Goal: Transaction & Acquisition: Purchase product/service

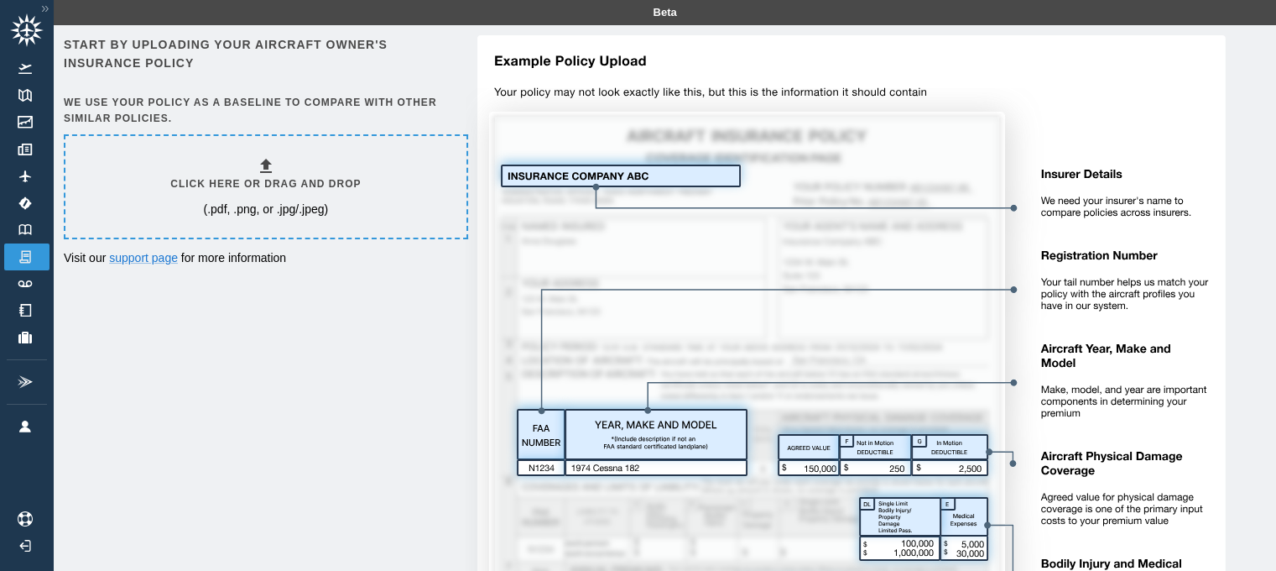
click at [180, 213] on div "Click here or drag and drop (.pdf, .png, or .jpg/.jpeg)" at bounding box center [265, 186] width 190 height 61
click at [232, 215] on p "(.pdf, .png, or .jpg/.jpeg)" at bounding box center [265, 209] width 125 height 17
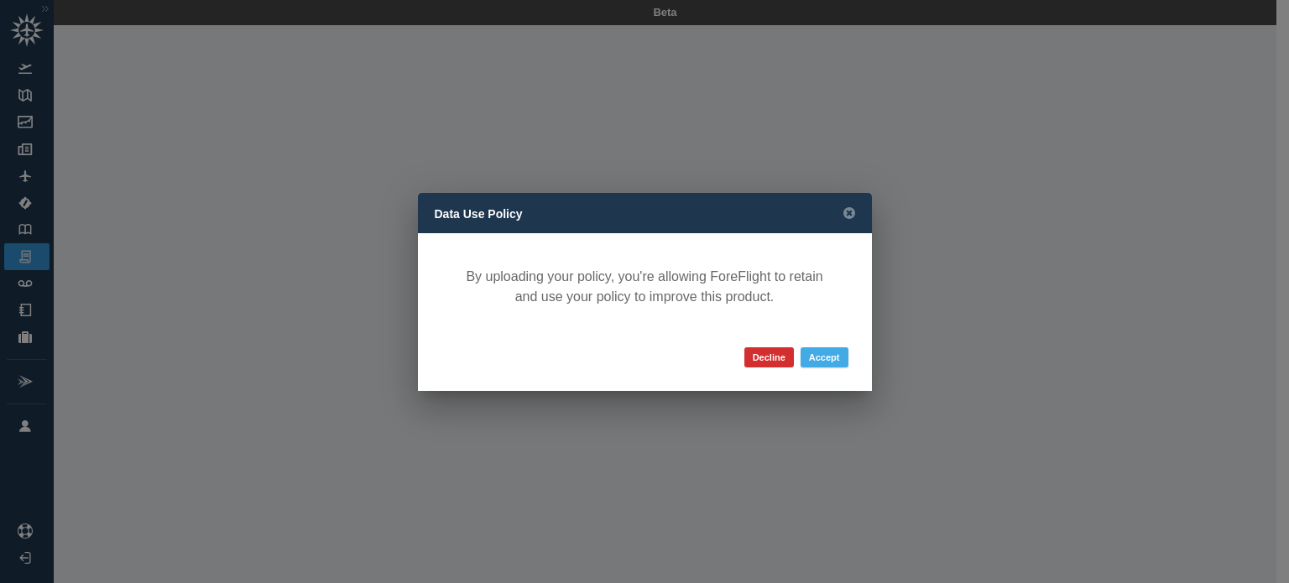
click at [822, 354] on button "Accept" at bounding box center [824, 357] width 48 height 20
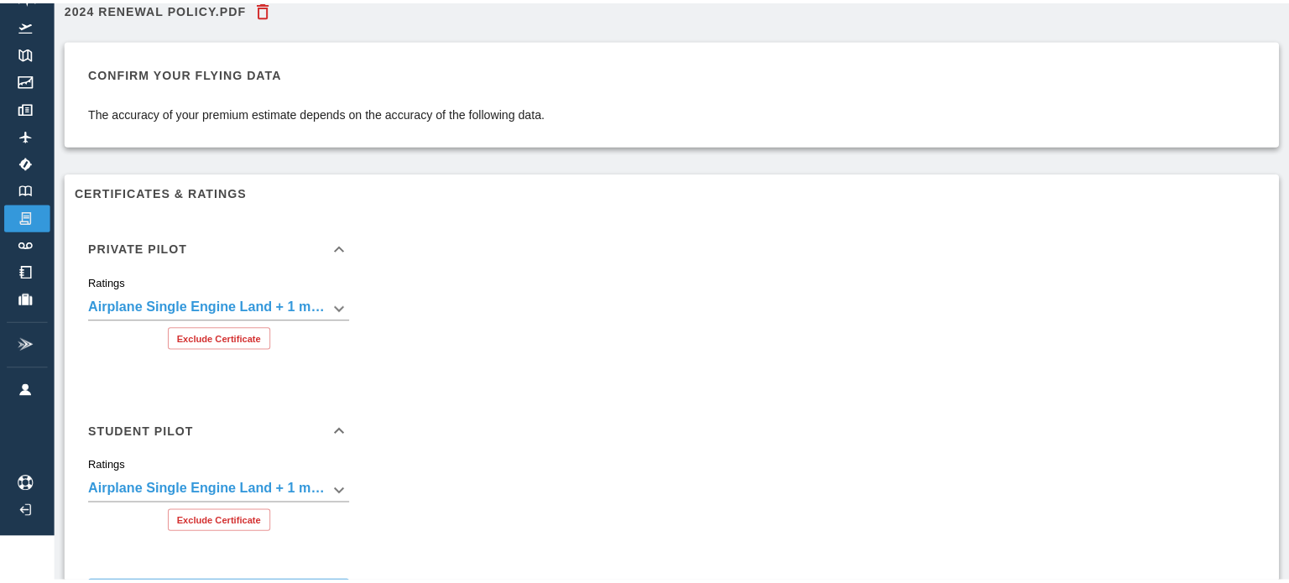
scroll to position [76, 0]
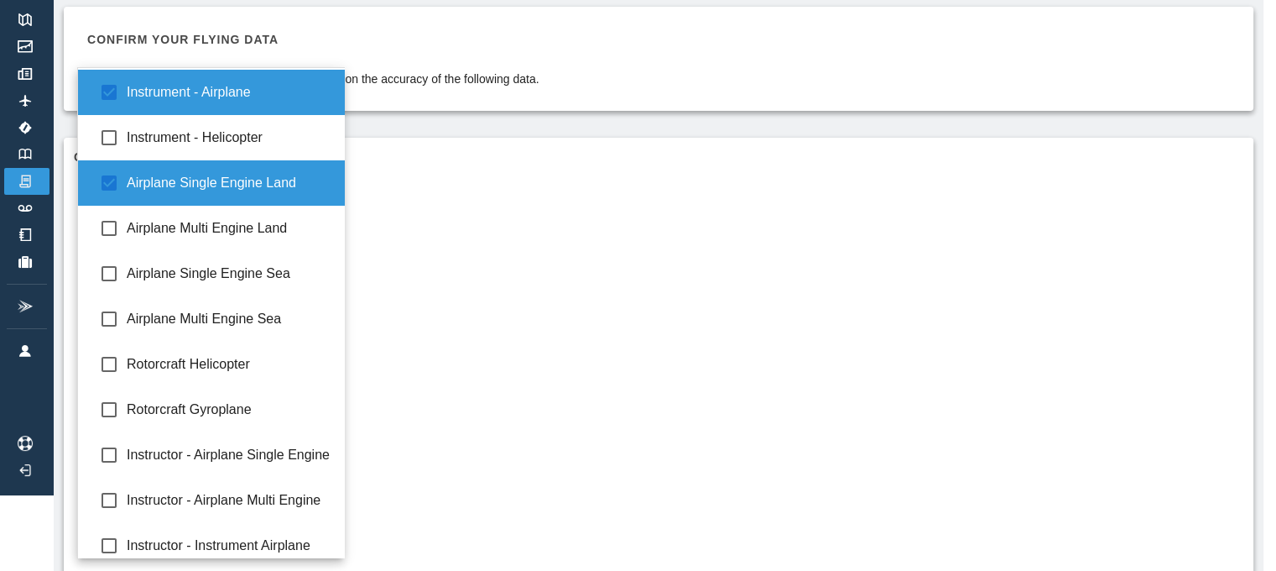
click at [342, 272] on body "**********" at bounding box center [638, 209] width 1276 height 571
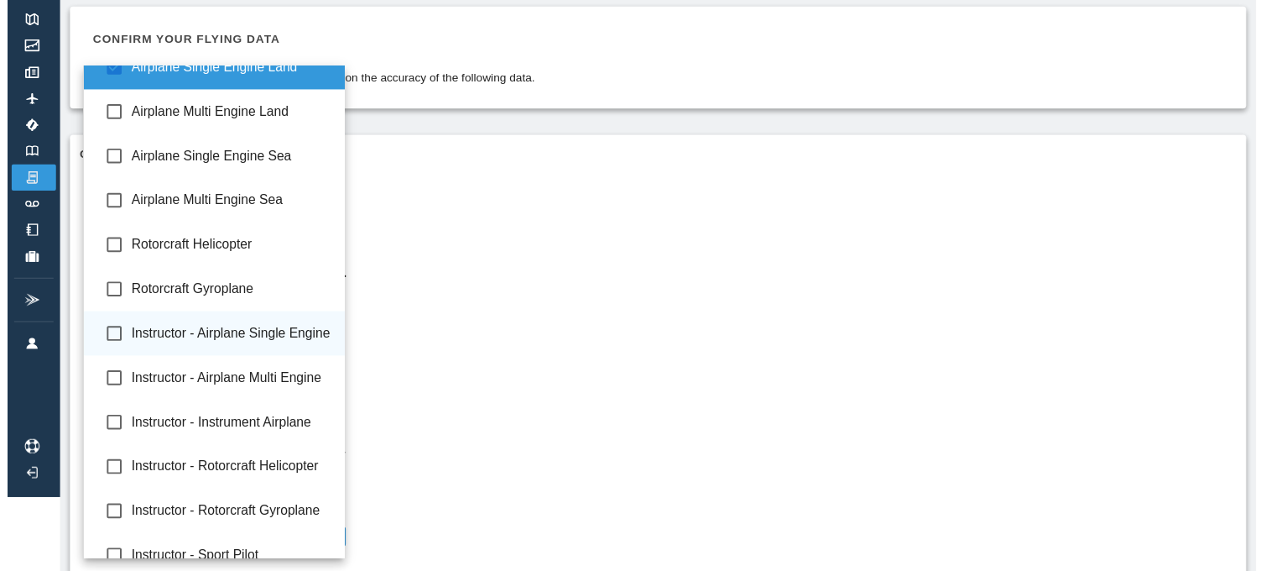
scroll to position [0, 0]
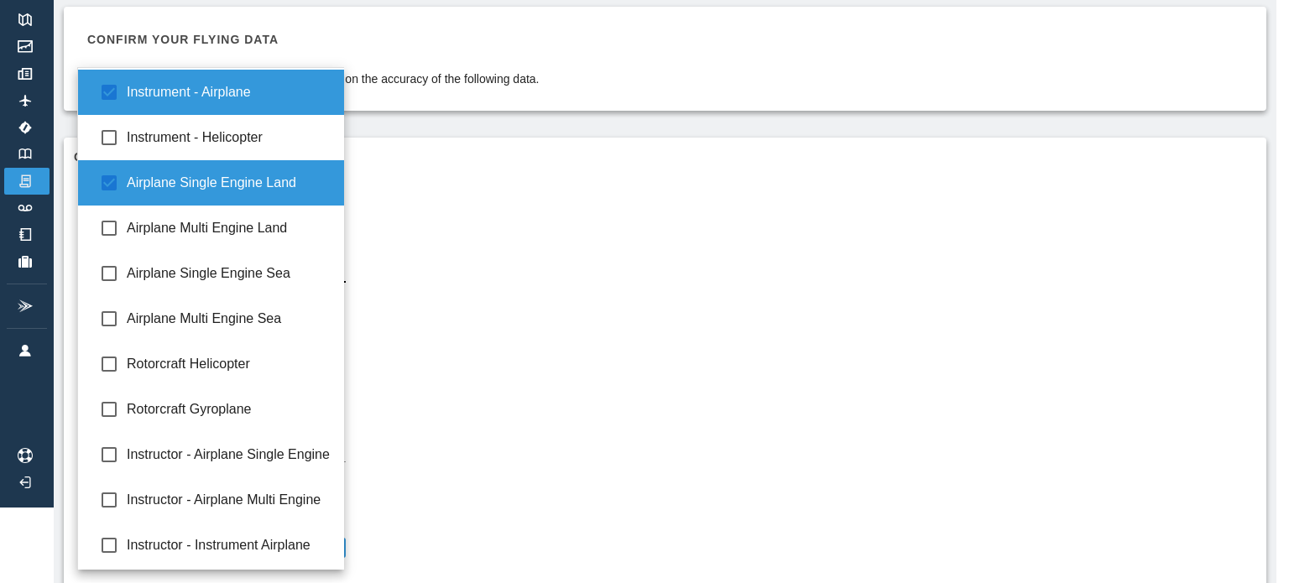
drag, startPoint x: 873, startPoint y: 419, endPoint x: 732, endPoint y: 401, distance: 142.9
click at [732, 401] on div at bounding box center [644, 291] width 1289 height 583
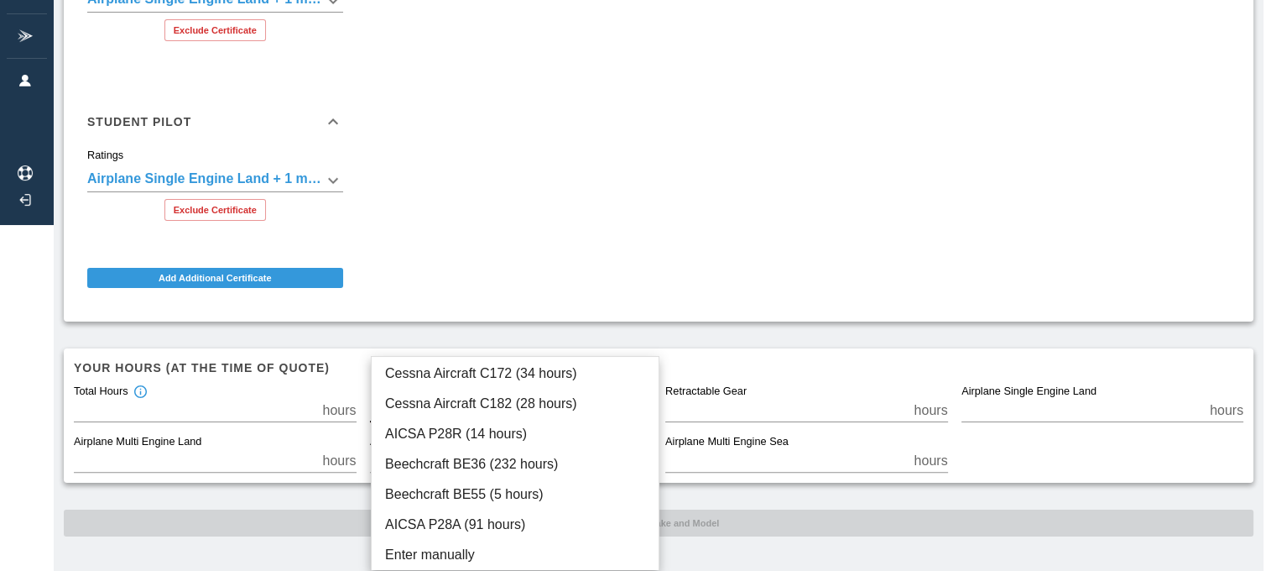
scroll to position [333, 0]
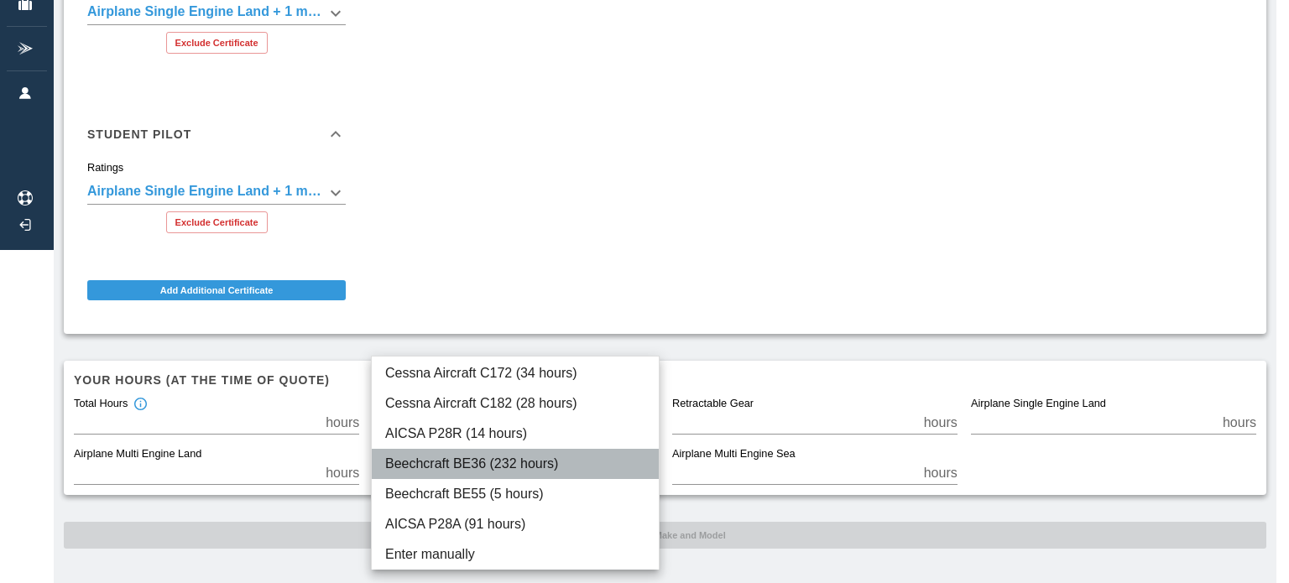
click at [534, 470] on li "Beechcraft BE36 (232 hours)" at bounding box center [515, 464] width 287 height 30
type input "****"
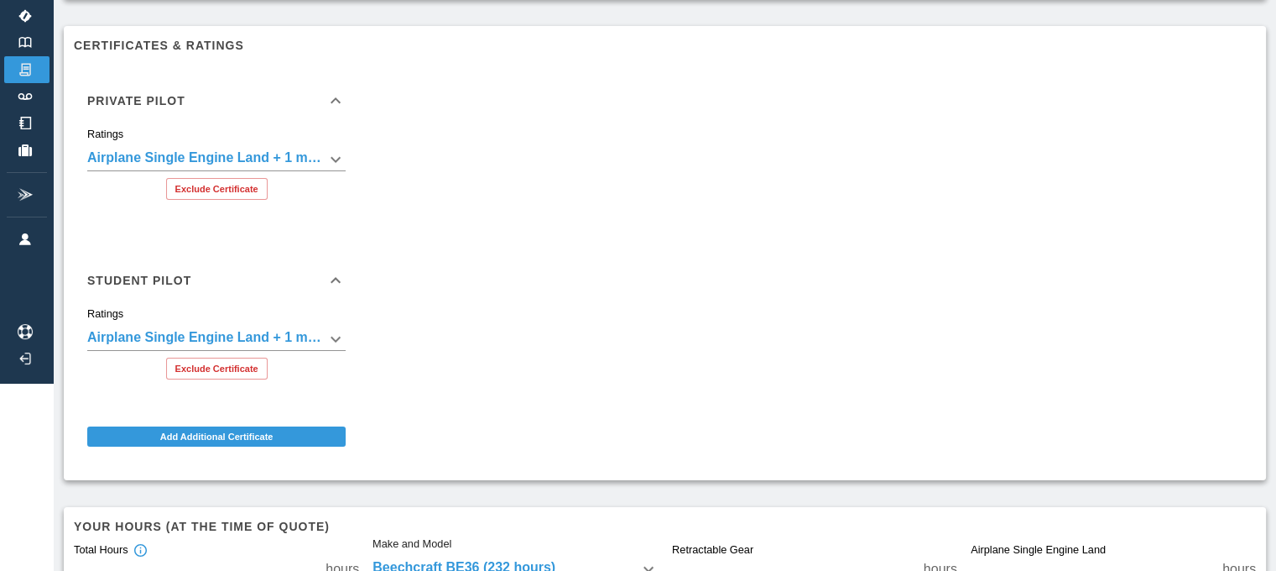
scroll to position [346, 0]
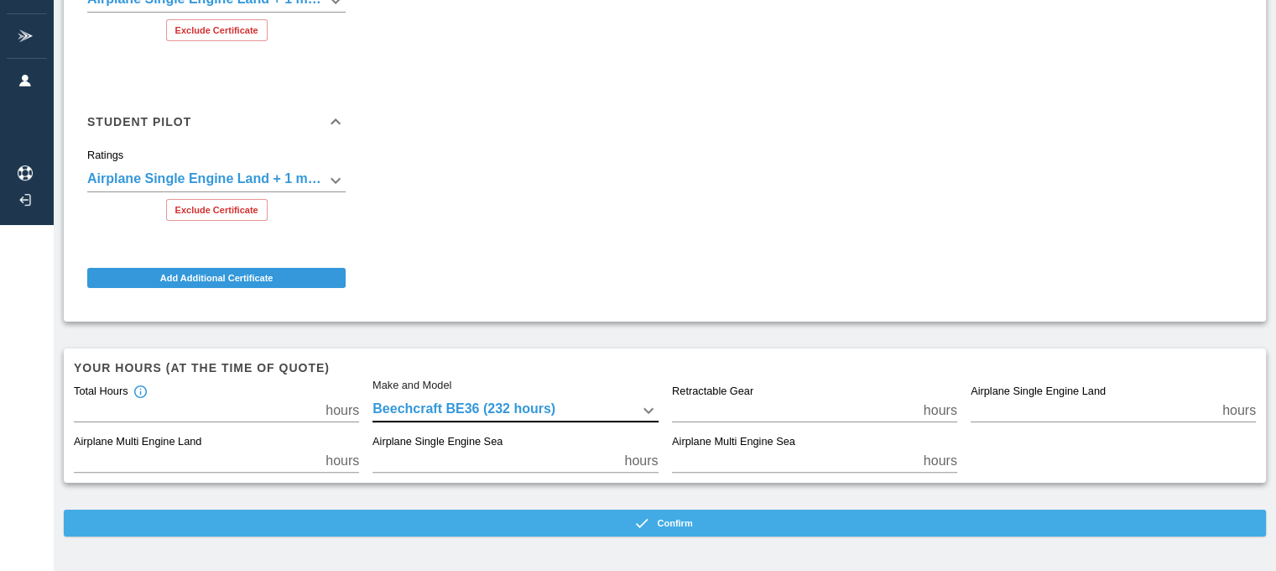
click at [650, 518] on icon "button" at bounding box center [641, 522] width 17 height 17
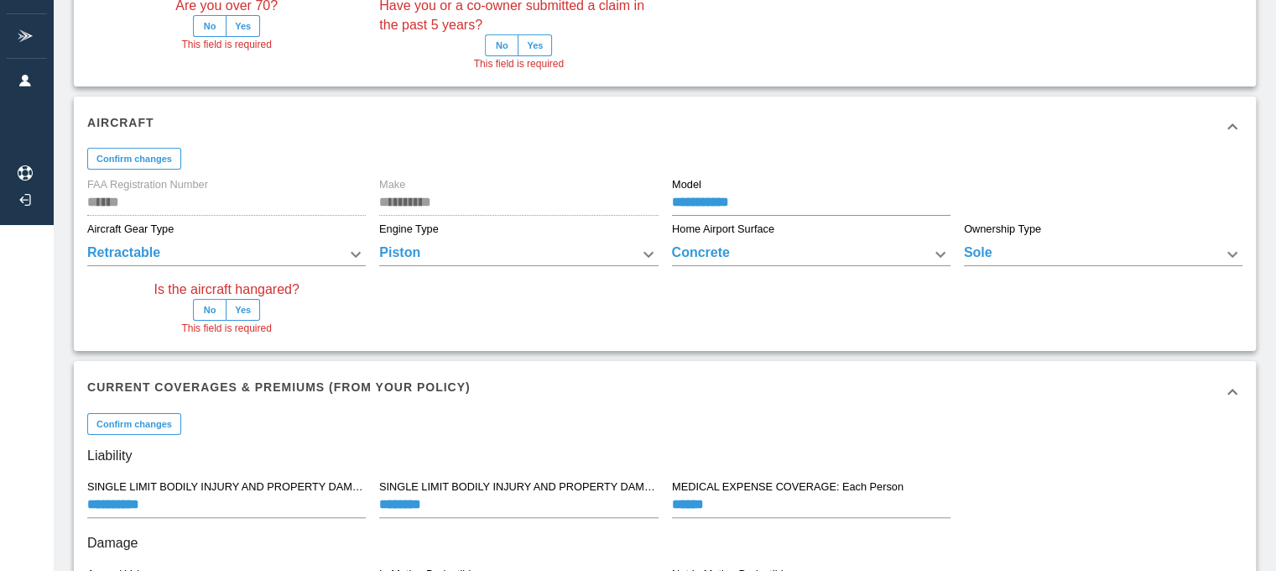
scroll to position [336, 0]
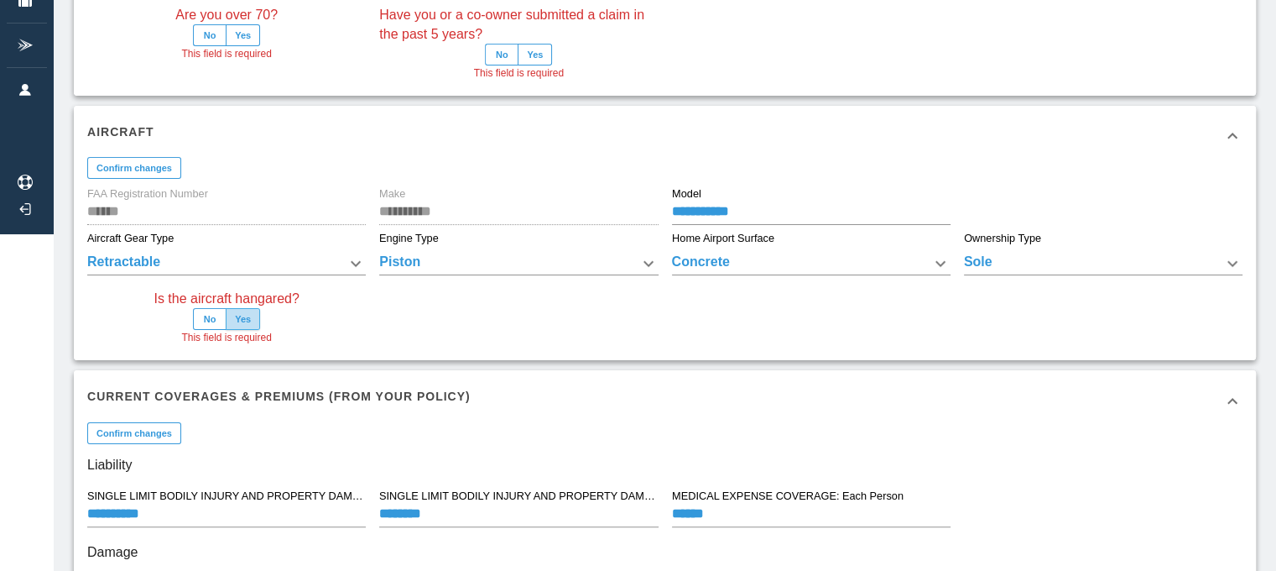
click at [251, 321] on button "Yes" at bounding box center [243, 319] width 34 height 22
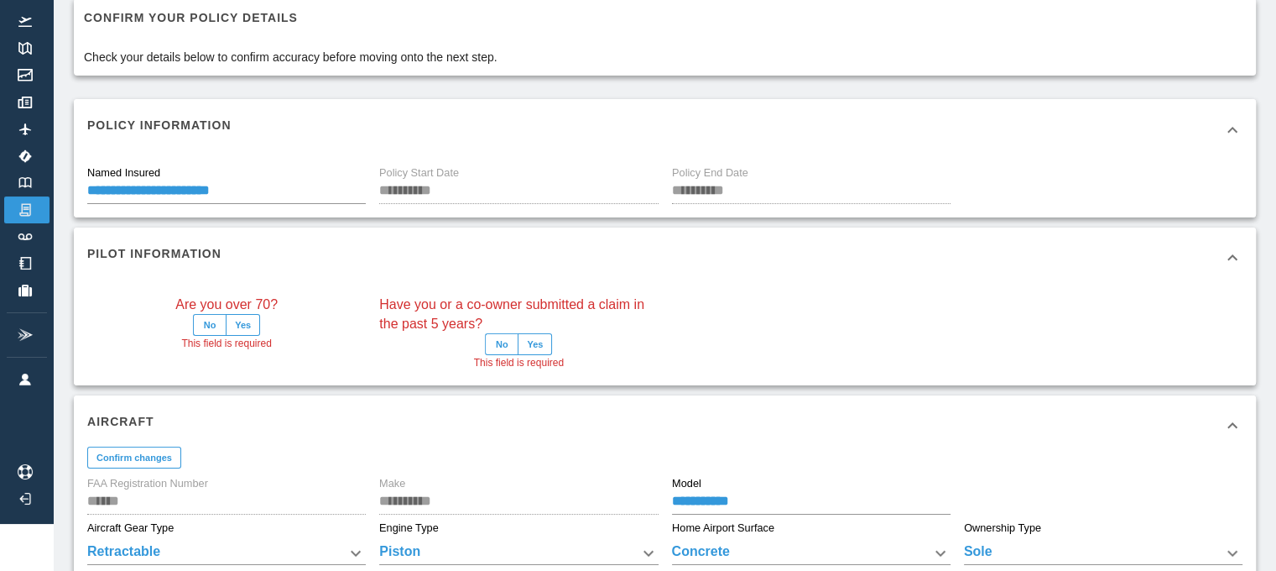
scroll to position [0, 0]
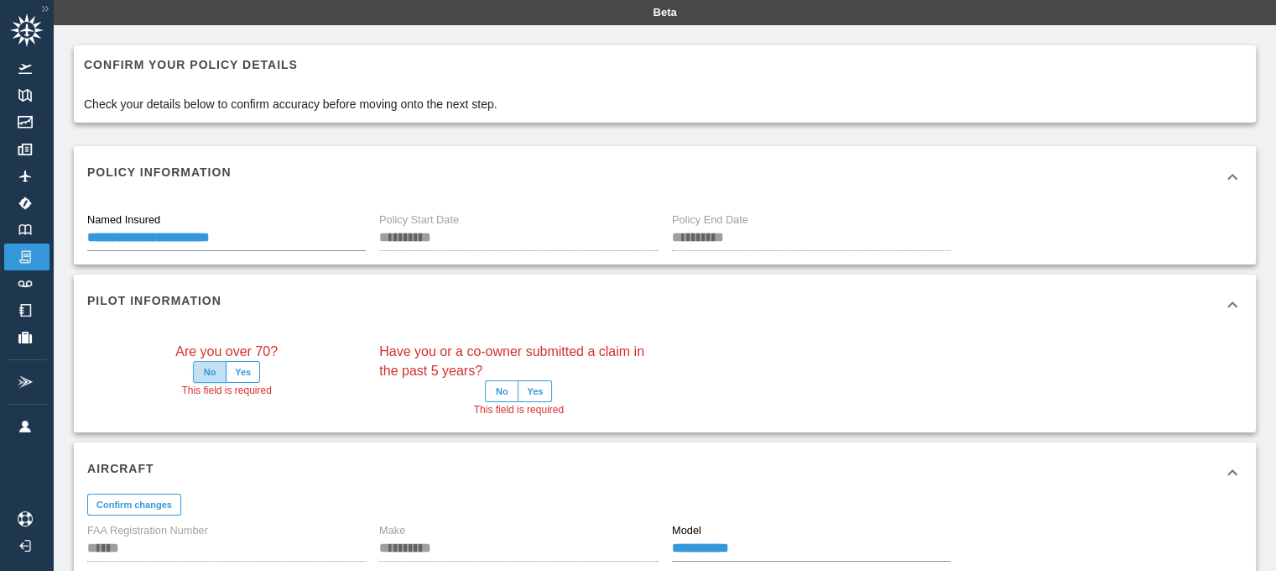
click at [208, 371] on button "No" at bounding box center [210, 372] width 34 height 22
click at [504, 390] on button "No" at bounding box center [502, 391] width 34 height 22
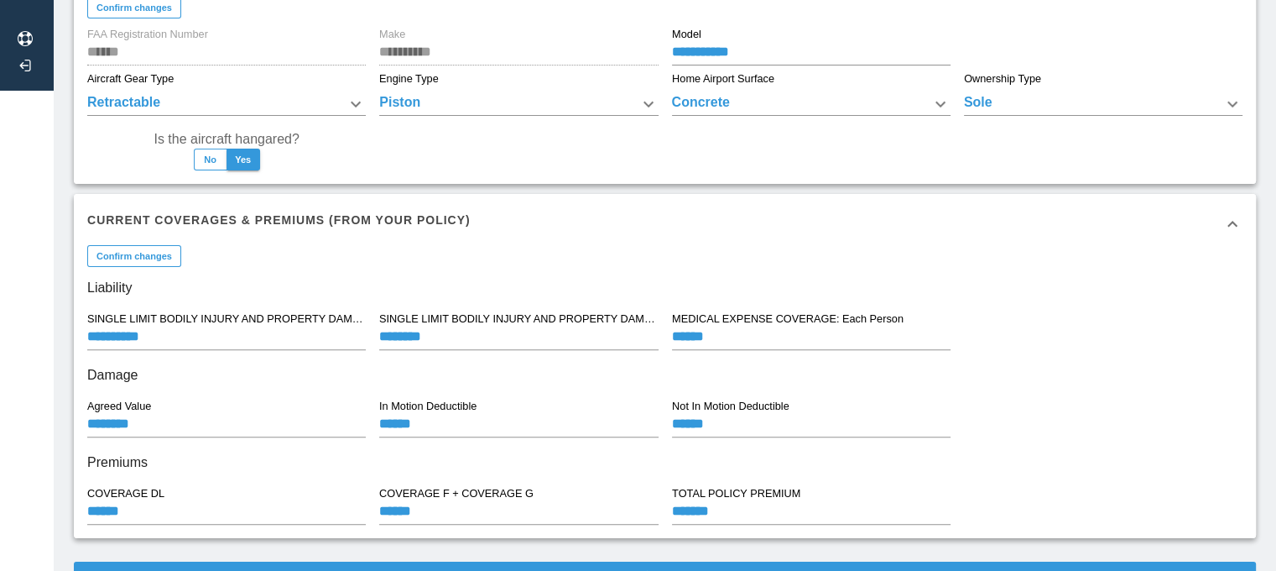
scroll to position [543, 13]
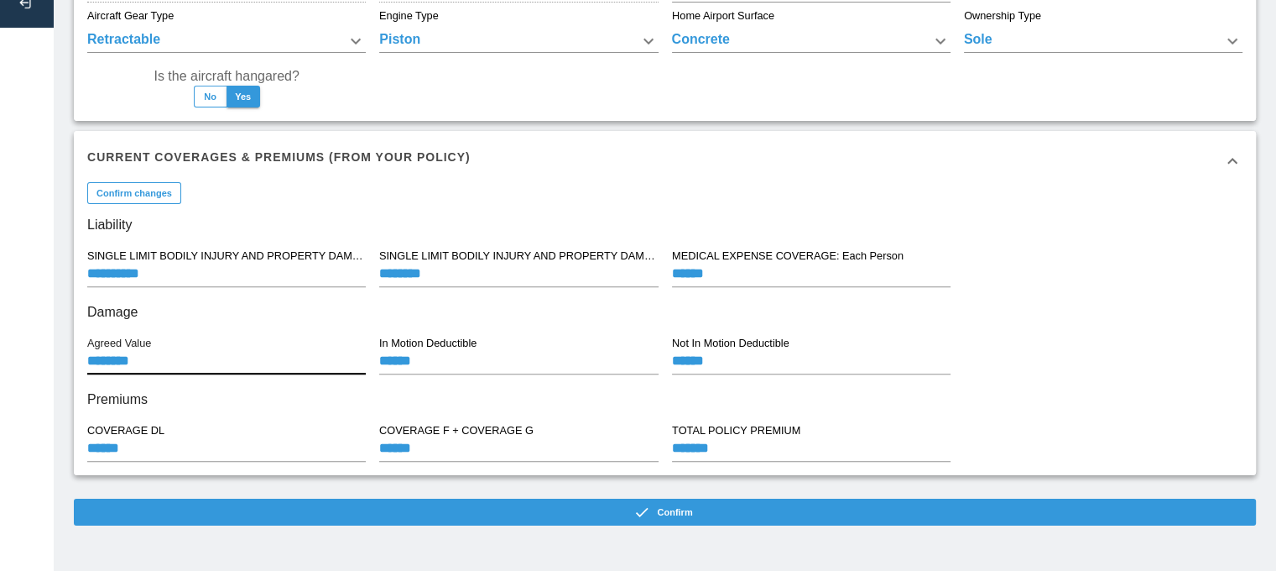
drag, startPoint x: 156, startPoint y: 365, endPoint x: 18, endPoint y: 358, distance: 138.6
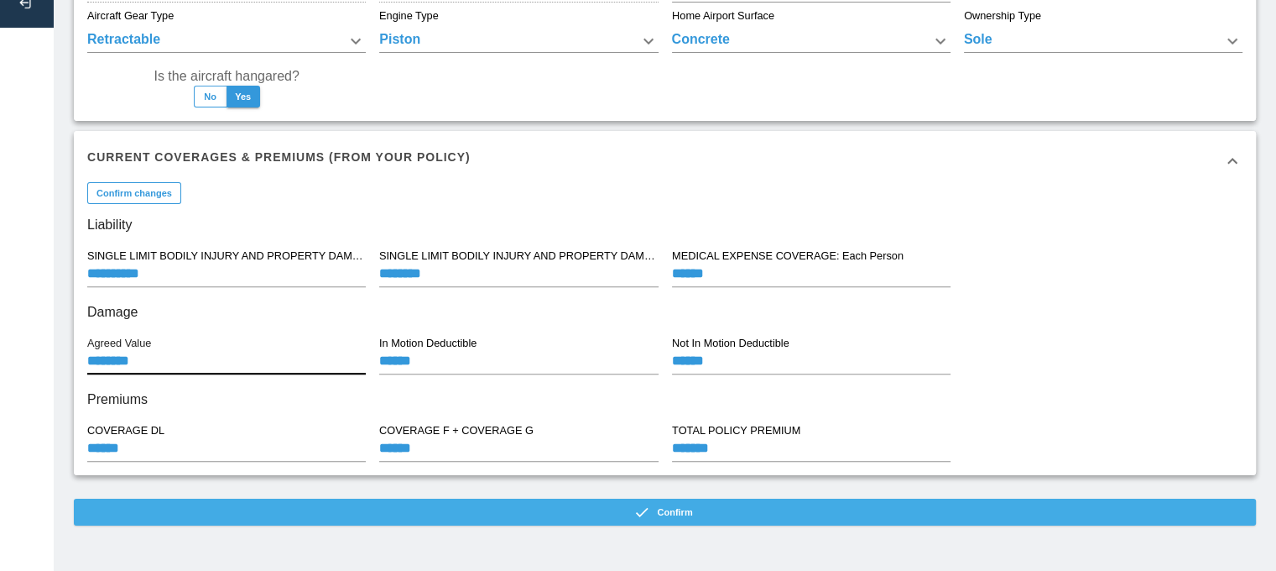
click at [342, 515] on button "Confirm" at bounding box center [665, 511] width 1182 height 27
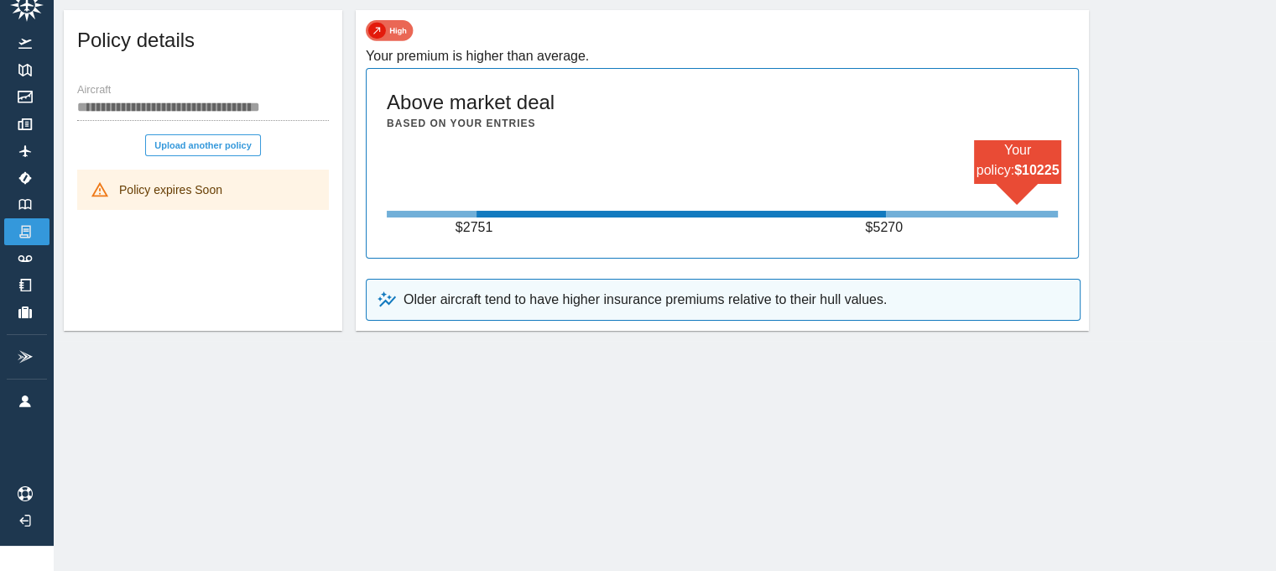
scroll to position [0, 13]
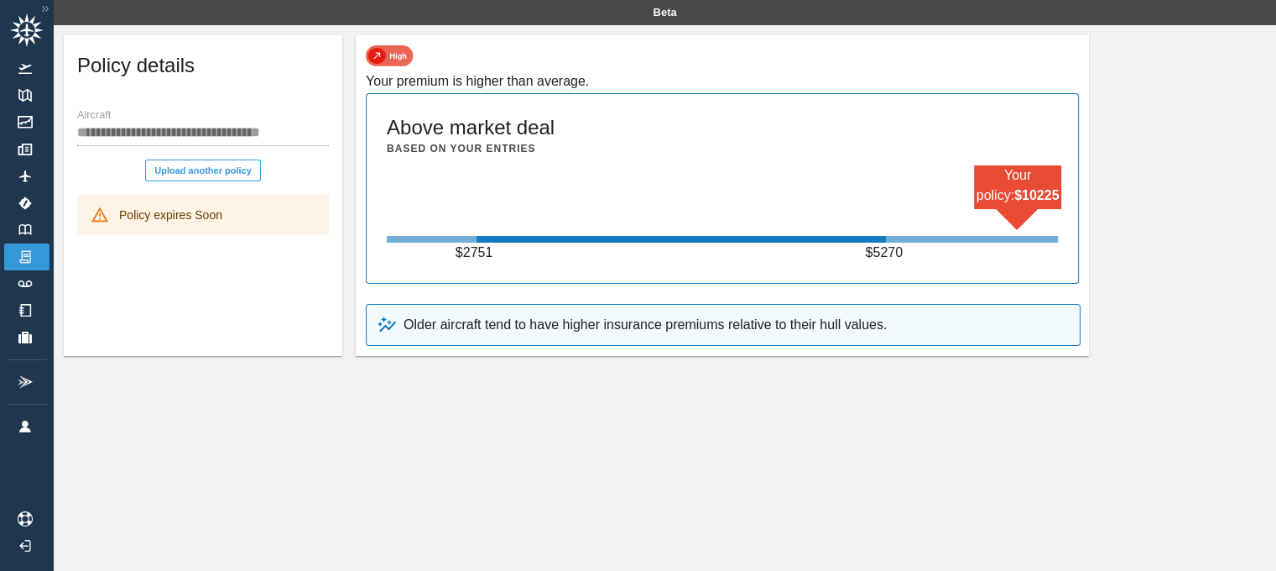
click at [231, 230] on div "Policy expires Soon" at bounding box center [203, 215] width 252 height 40
click at [188, 200] on div "Policy expires Soon" at bounding box center [170, 215] width 103 height 30
click at [470, 312] on div "Older aircraft tend to have higher insurance premiums relative to their hull va…" at bounding box center [723, 325] width 715 height 42
click at [383, 56] on img at bounding box center [390, 55] width 48 height 21
click at [16, 257] on img at bounding box center [25, 256] width 18 height 15
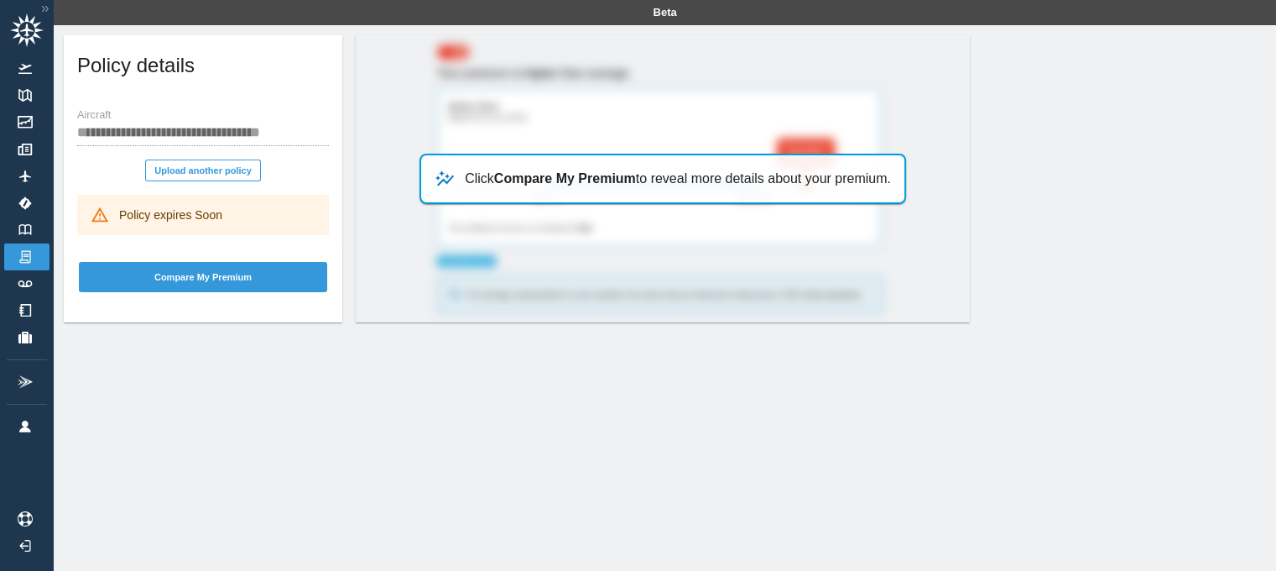
click at [563, 182] on b "Compare My Premium" at bounding box center [565, 178] width 142 height 14
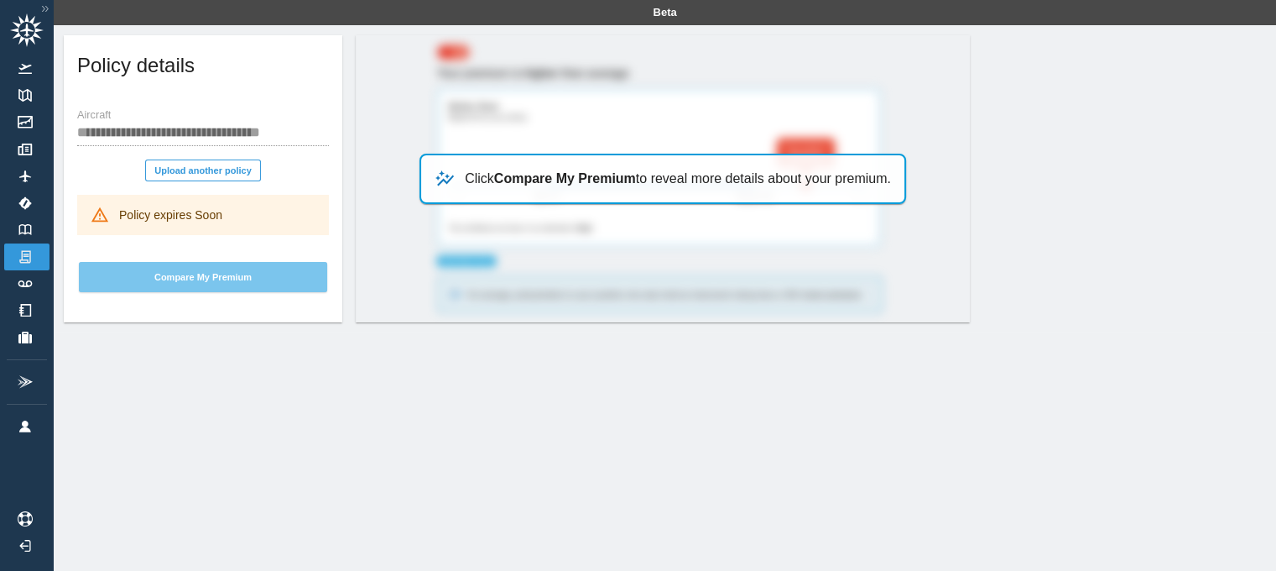
click at [221, 275] on button "Compare My Premium" at bounding box center [203, 277] width 248 height 30
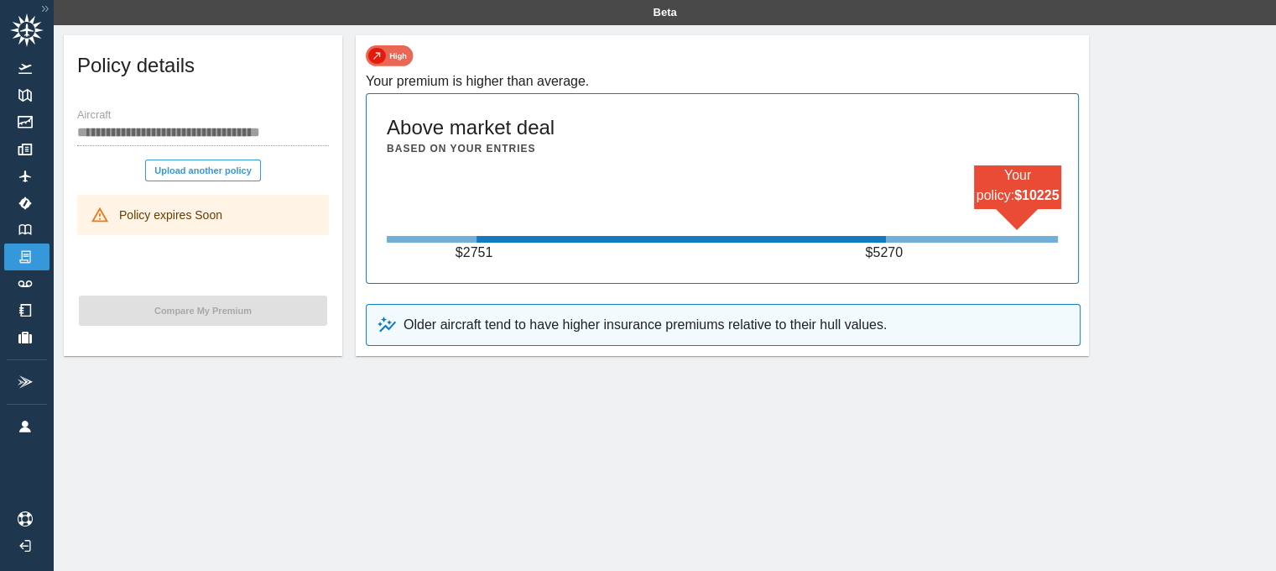
click at [540, 335] on div "Older aircraft tend to have higher insurance premiums relative to their hull va…" at bounding box center [723, 325] width 715 height 42
click at [520, 216] on div "Your policy: $ 10225 $ 2751 $ 5270" at bounding box center [722, 213] width 671 height 97
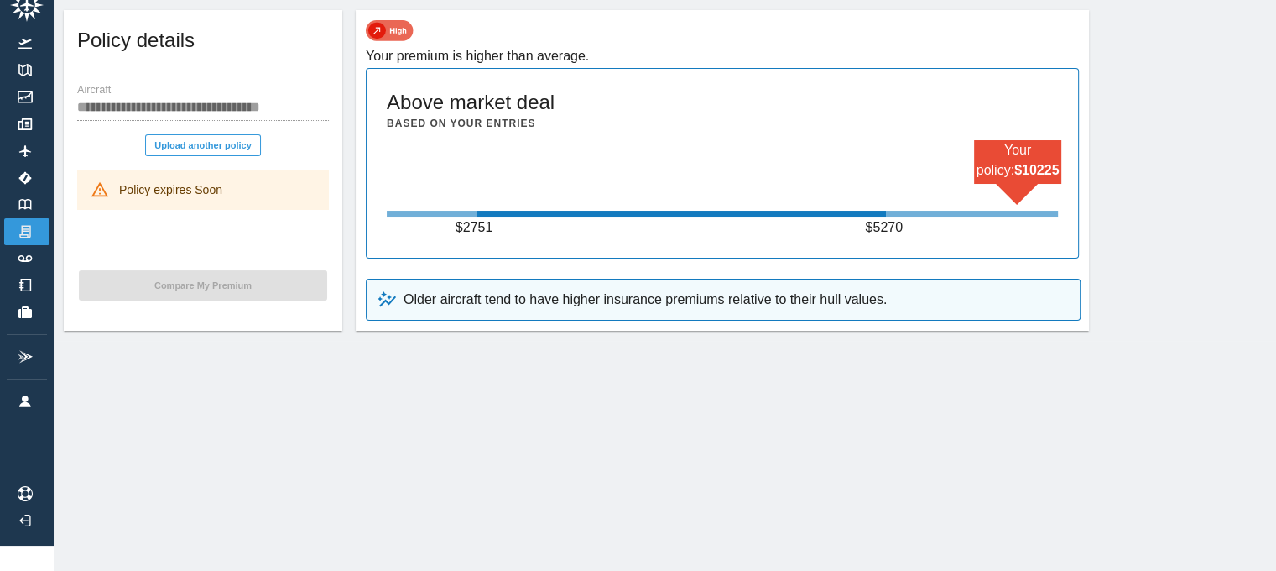
click at [182, 263] on div "**********" at bounding box center [203, 170] width 279 height 320
click at [23, 251] on link "Track Logs" at bounding box center [26, 258] width 45 height 27
